Goal: Task Accomplishment & Management: Use online tool/utility

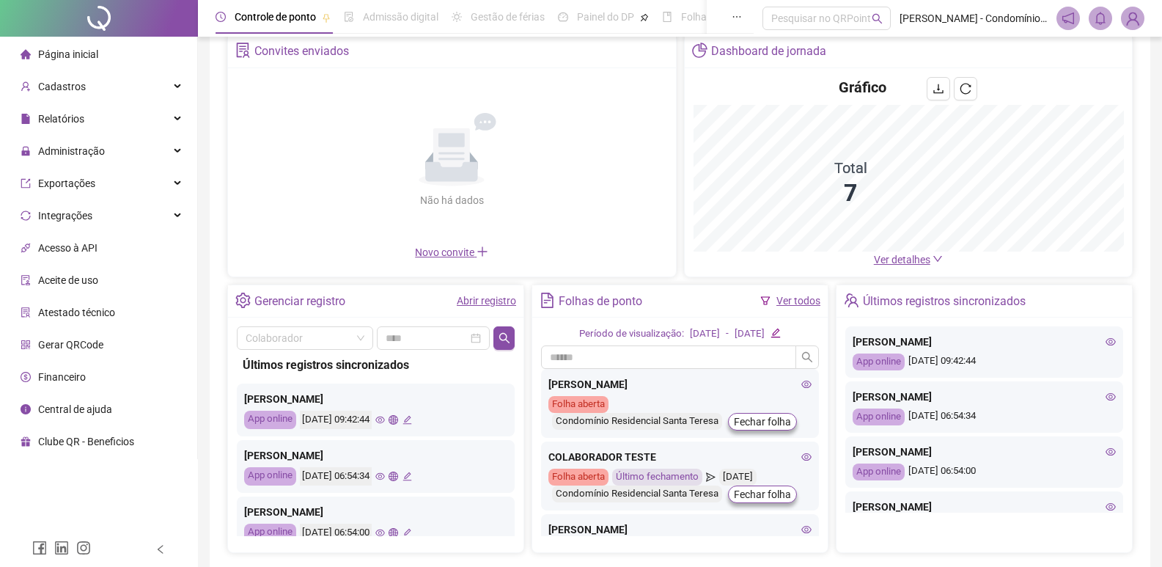
click at [791, 299] on link "Ver todos" at bounding box center [799, 301] width 44 height 12
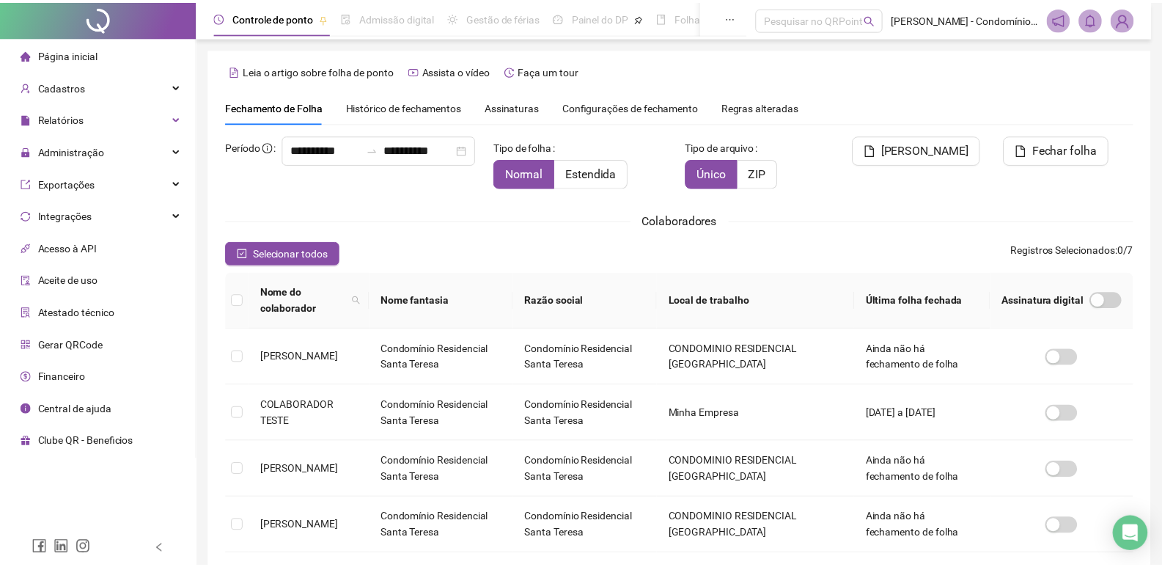
scroll to position [9, 0]
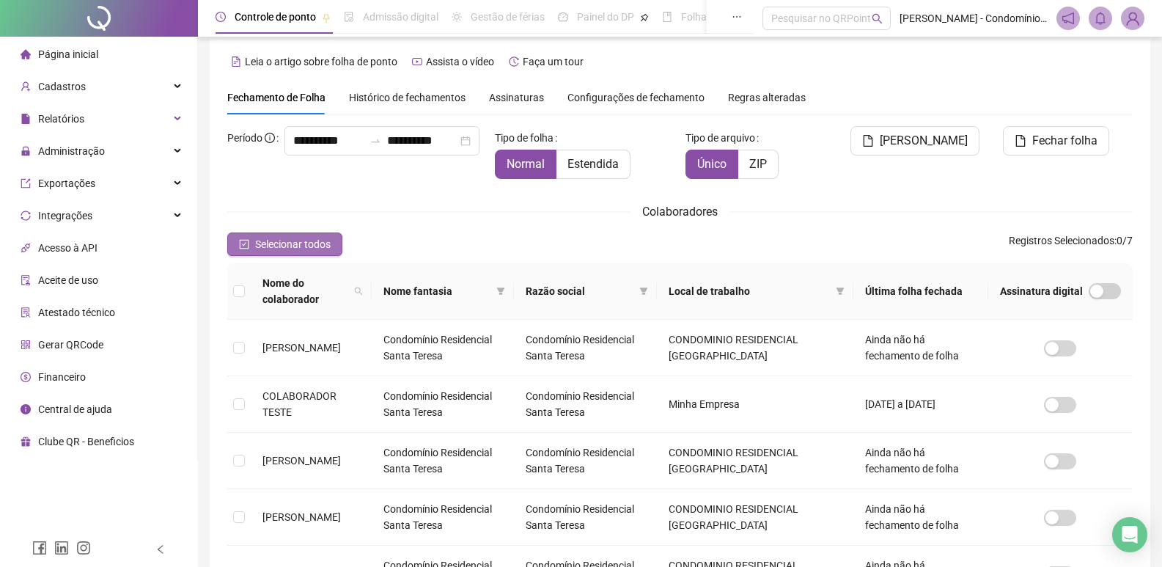
click at [276, 240] on span "Selecionar todos" at bounding box center [293, 244] width 76 height 16
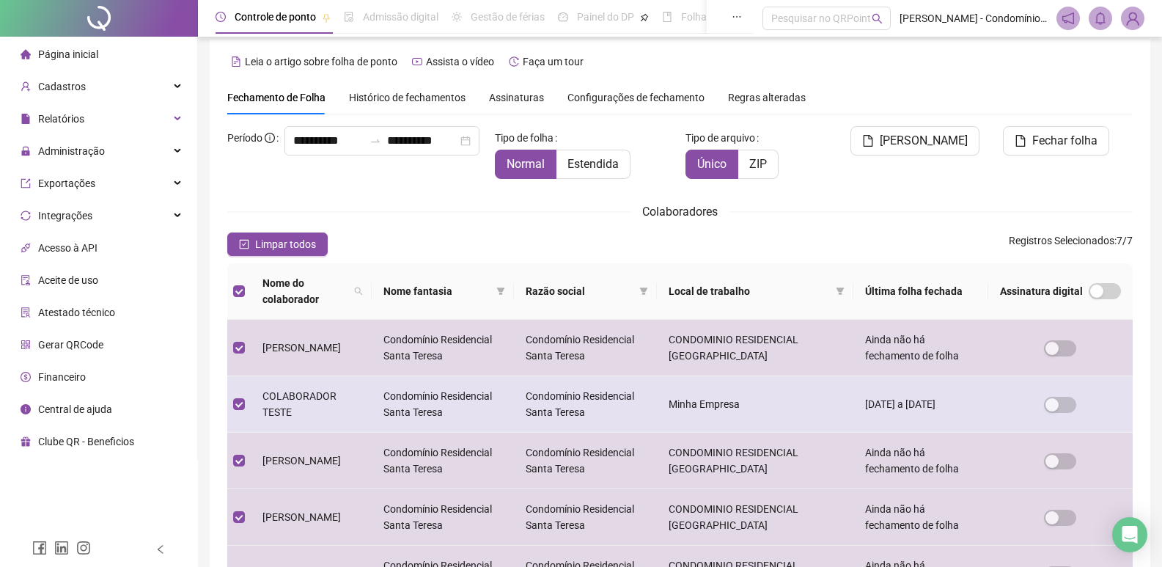
click at [235, 396] on label at bounding box center [239, 404] width 12 height 16
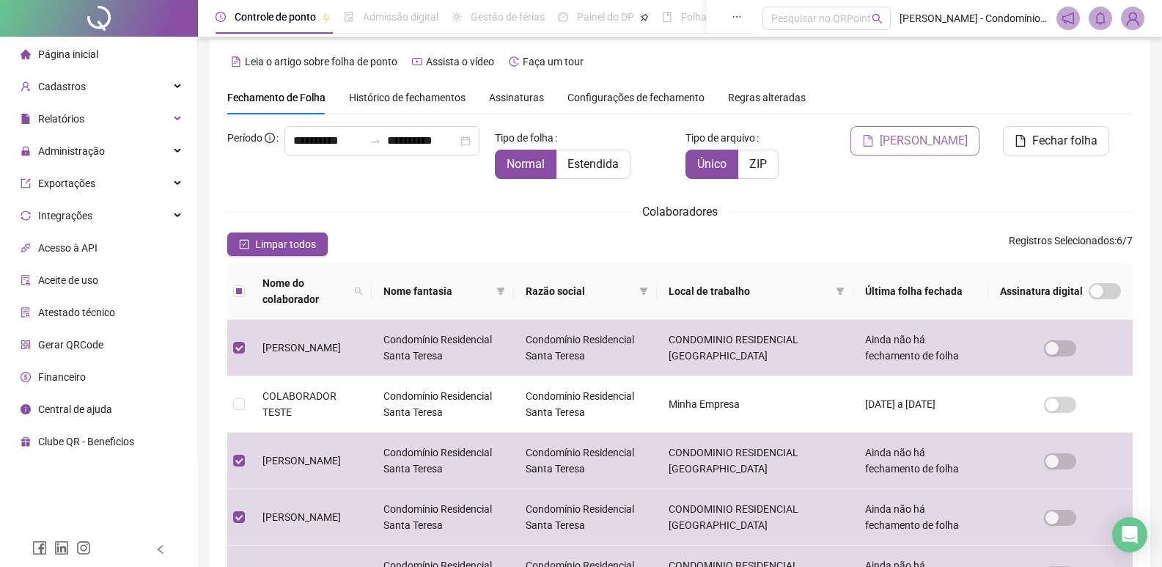
click at [950, 139] on span "[PERSON_NAME]" at bounding box center [924, 141] width 88 height 18
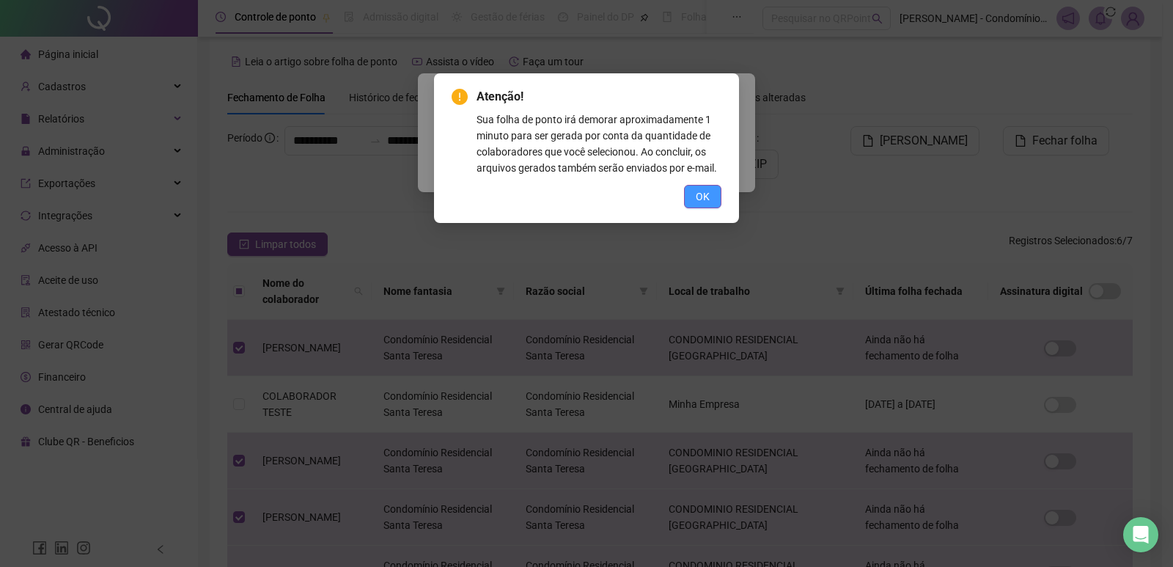
click at [706, 191] on span "OK" at bounding box center [703, 196] width 14 height 16
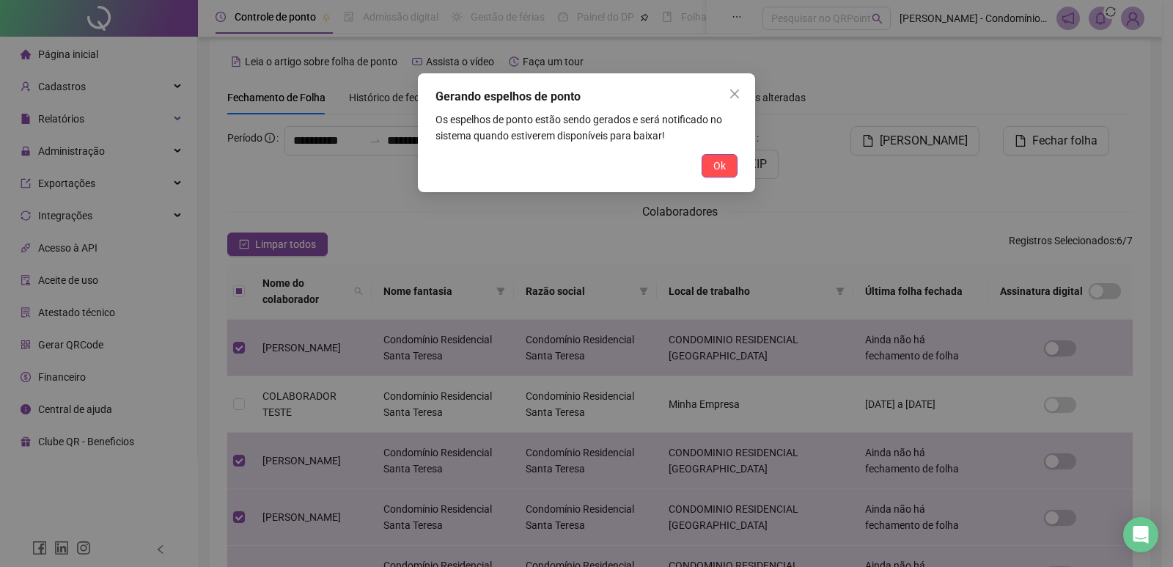
drag, startPoint x: 721, startPoint y: 169, endPoint x: 767, endPoint y: 169, distance: 46.2
click at [722, 169] on span "Ok" at bounding box center [719, 166] width 12 height 16
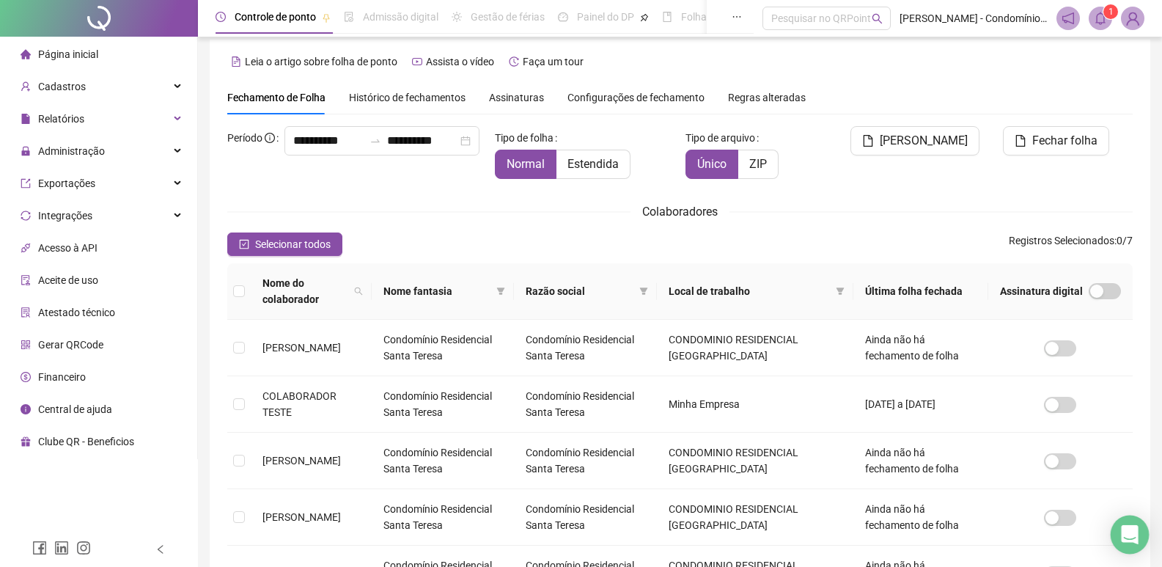
click at [1138, 531] on div "Open Intercom Messenger" at bounding box center [1130, 534] width 39 height 39
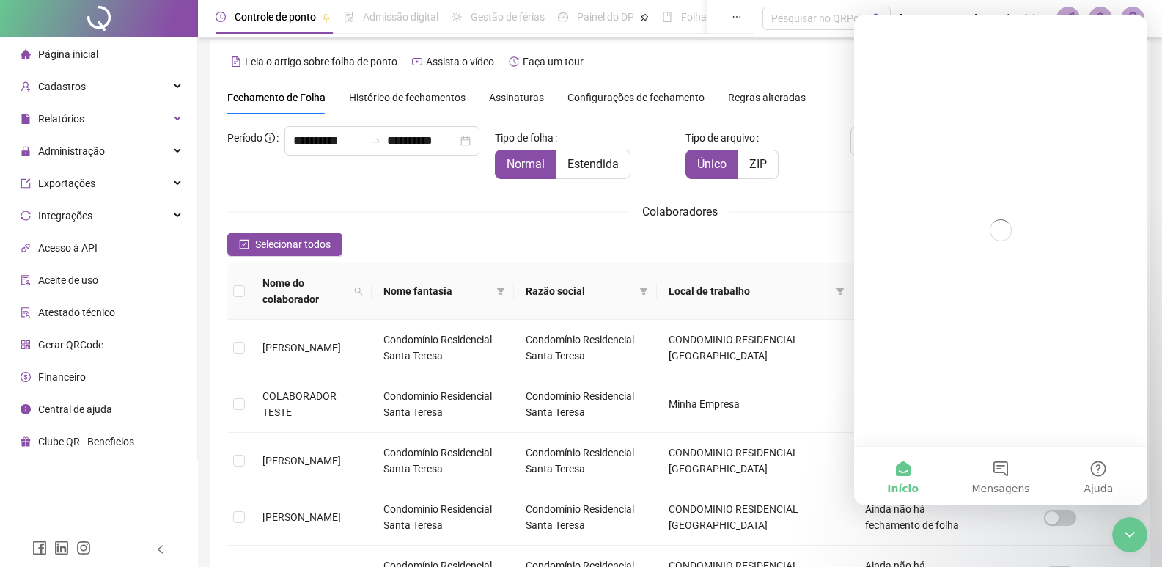
click at [1115, 301] on div "Messenger da Intercom" at bounding box center [1000, 230] width 293 height 431
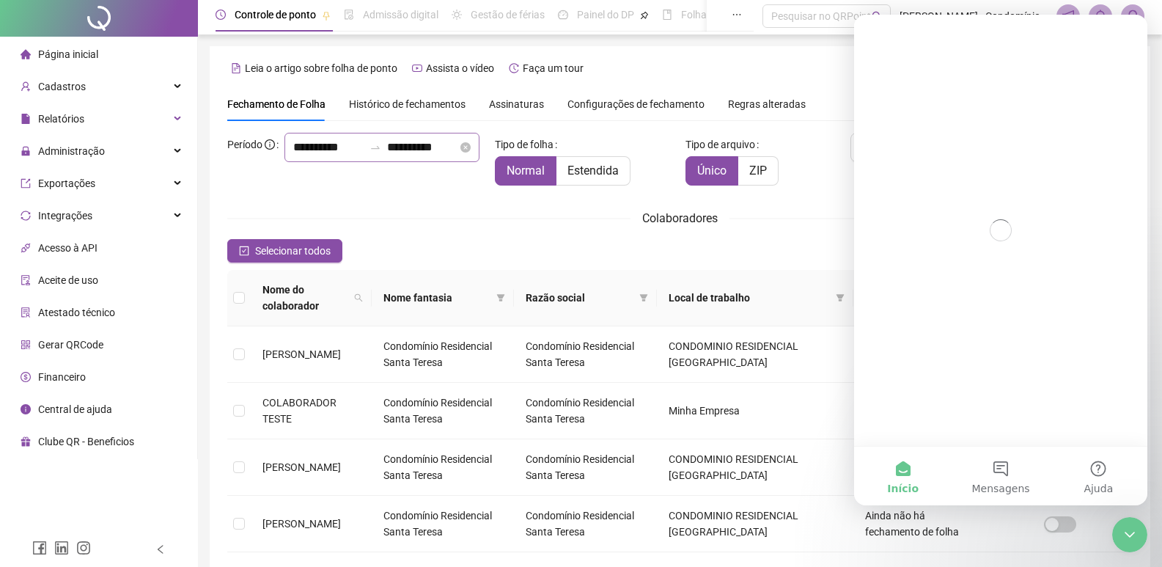
scroll to position [0, 0]
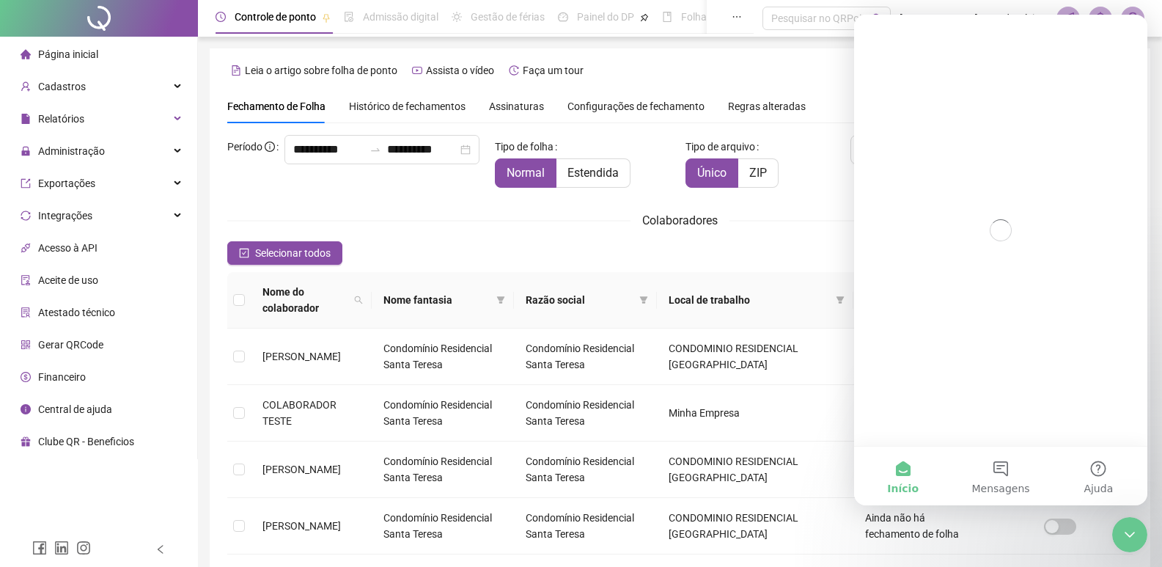
click at [798, 194] on div "Tipo de arquivo Único ZIP" at bounding box center [756, 167] width 153 height 65
click at [81, 78] on span "Cadastros" at bounding box center [53, 86] width 65 height 29
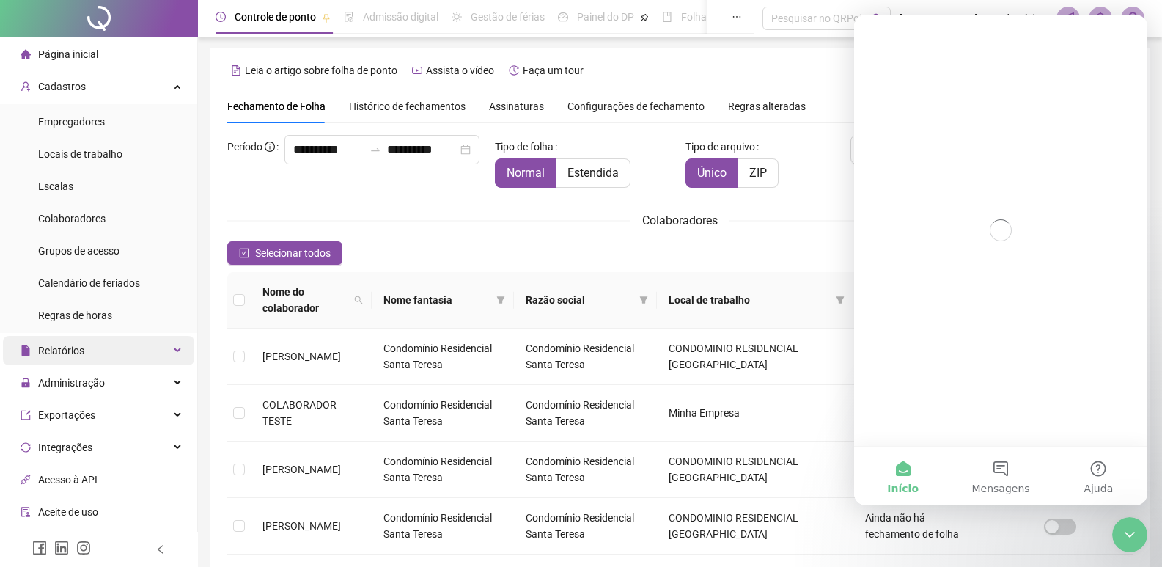
click at [82, 352] on span "Relatórios" at bounding box center [61, 351] width 46 height 12
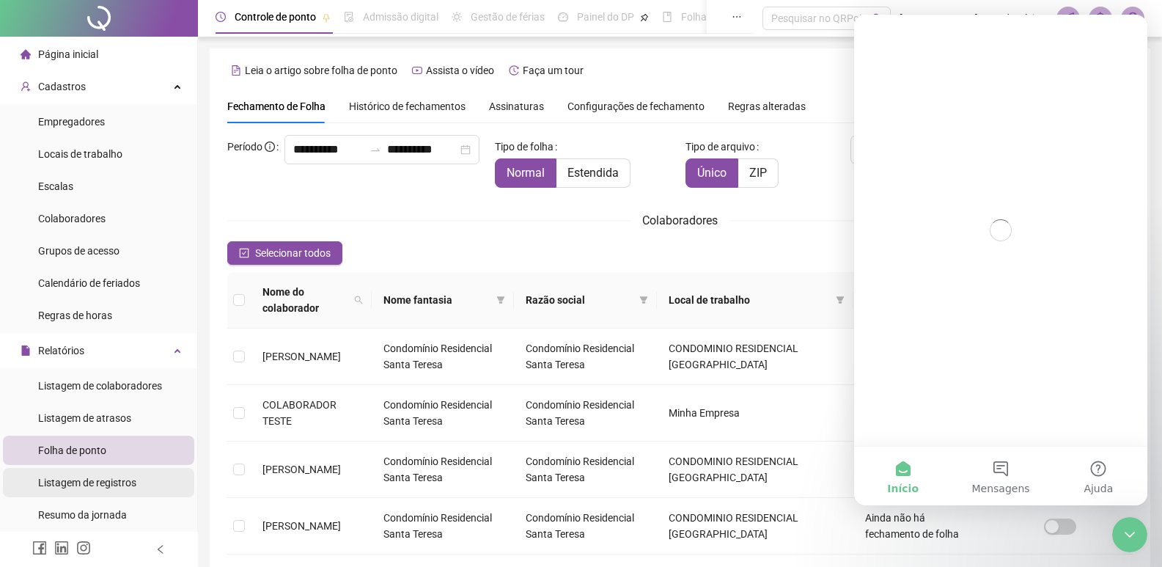
click at [133, 487] on span "Listagem de registros" at bounding box center [87, 483] width 98 height 12
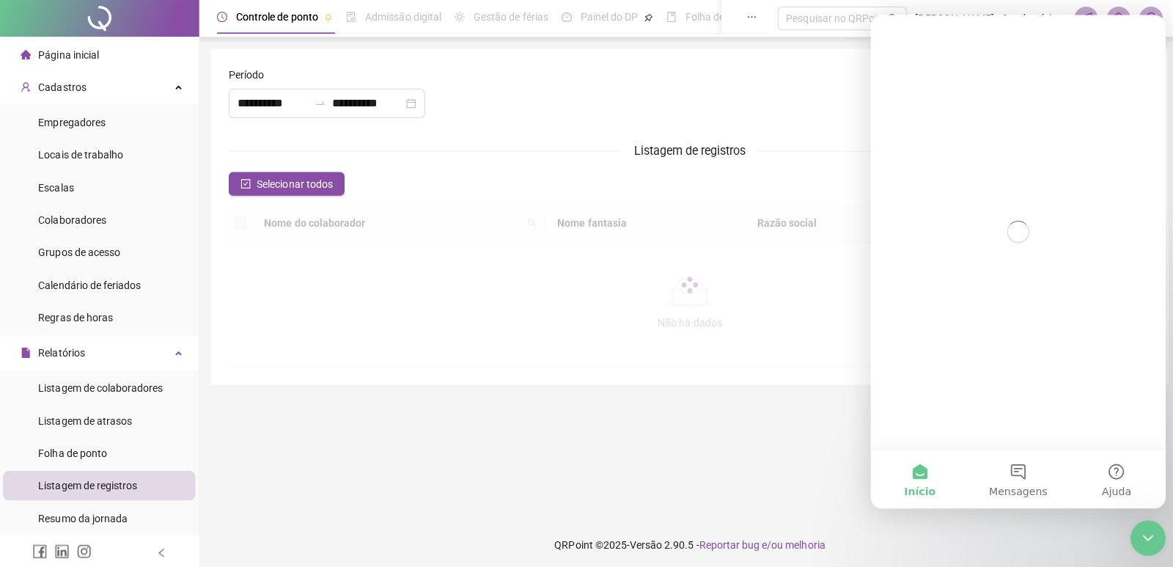
type input "**********"
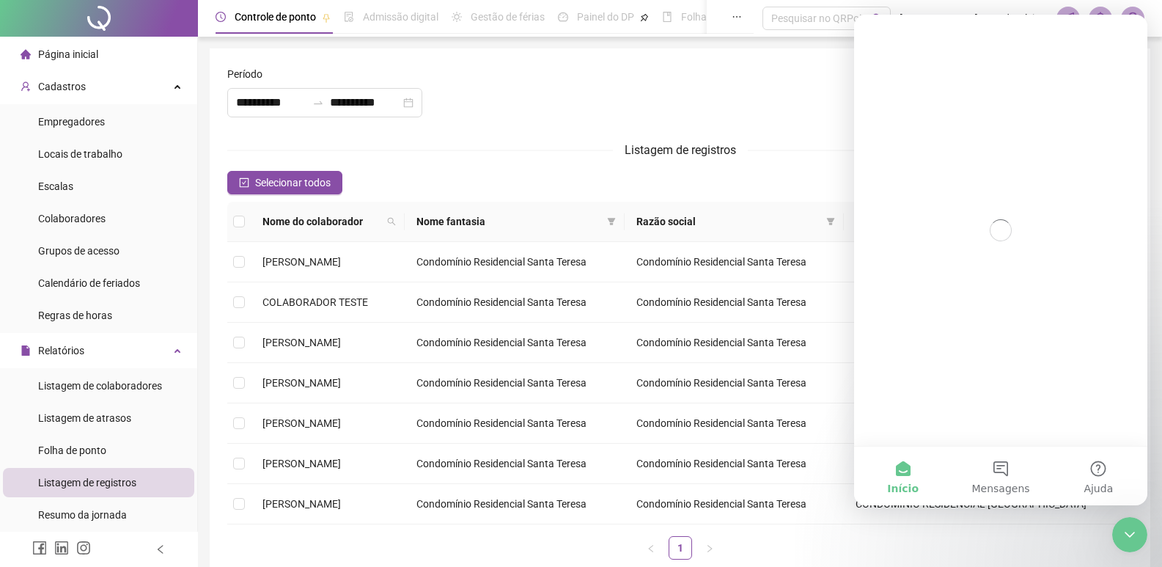
click at [810, 83] on div at bounding box center [680, 97] width 306 height 63
